Goal: Task Accomplishment & Management: Complete application form

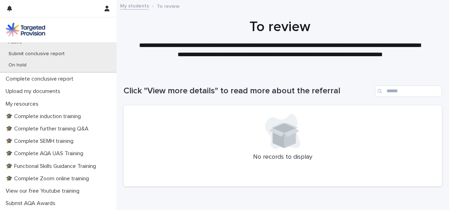
scroll to position [168, 0]
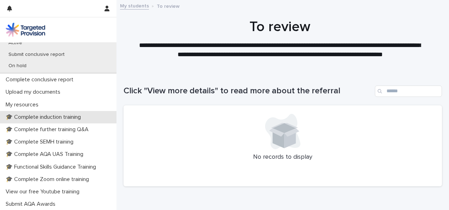
click at [39, 115] on p "🎓 Complete induction training" at bounding box center [45, 117] width 84 height 7
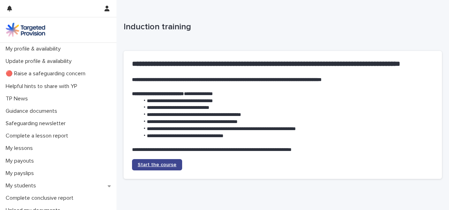
click at [167, 164] on span "Start the course" at bounding box center [157, 164] width 39 height 5
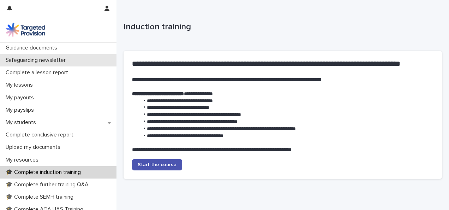
scroll to position [64, 0]
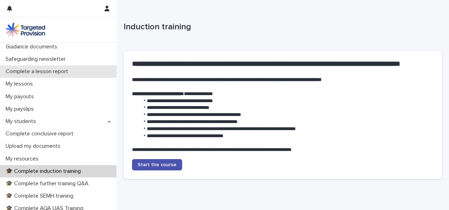
click at [40, 71] on p "Complete a lesson report" at bounding box center [38, 71] width 71 height 7
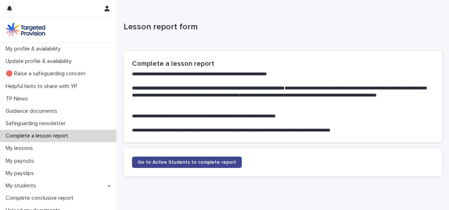
click at [173, 162] on span "Go to Active Students to complete report" at bounding box center [187, 162] width 99 height 5
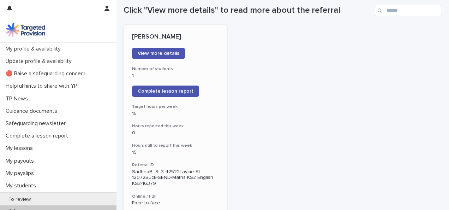
scroll to position [80, 0]
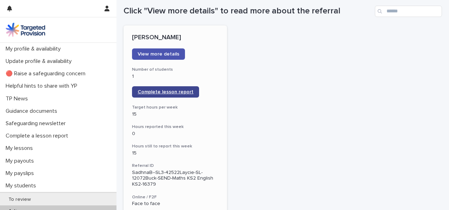
click at [144, 93] on span "Complete lesson report" at bounding box center [166, 91] width 56 height 5
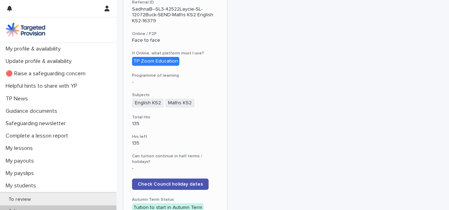
scroll to position [0, 0]
